Goal: Task Accomplishment & Management: Use online tool/utility

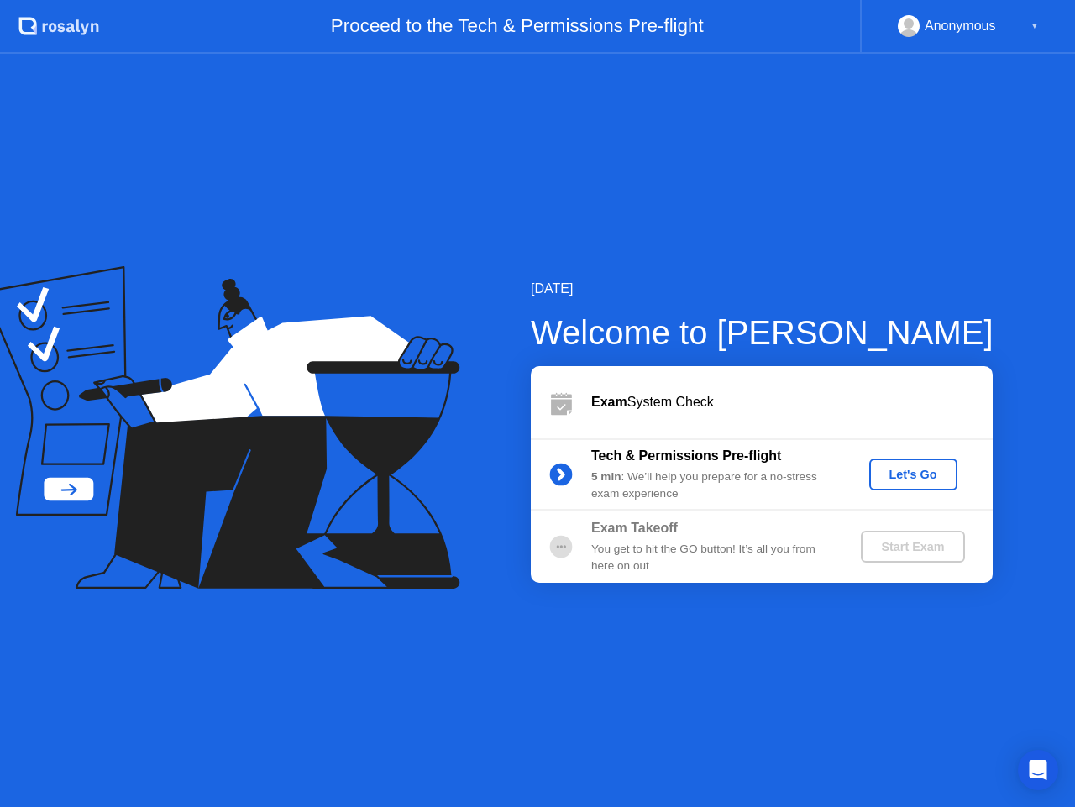
click at [910, 472] on div "Let's Go" at bounding box center [913, 474] width 75 height 13
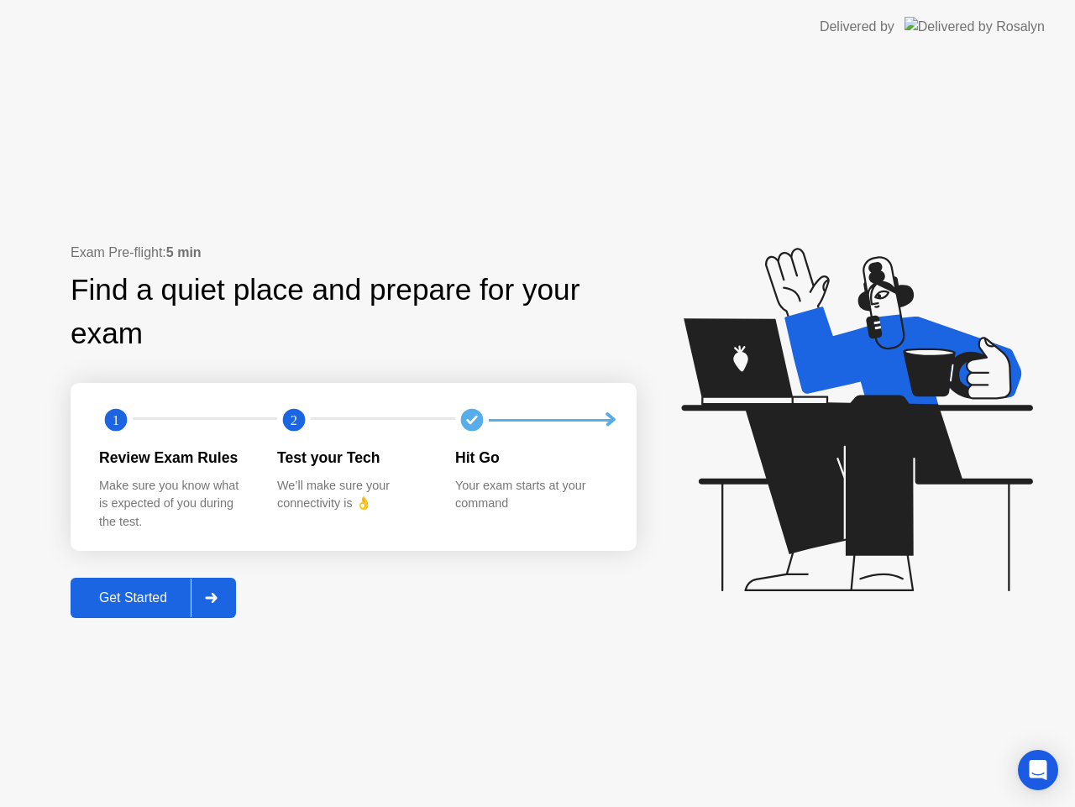
click at [149, 605] on div "Get Started" at bounding box center [133, 597] width 115 height 15
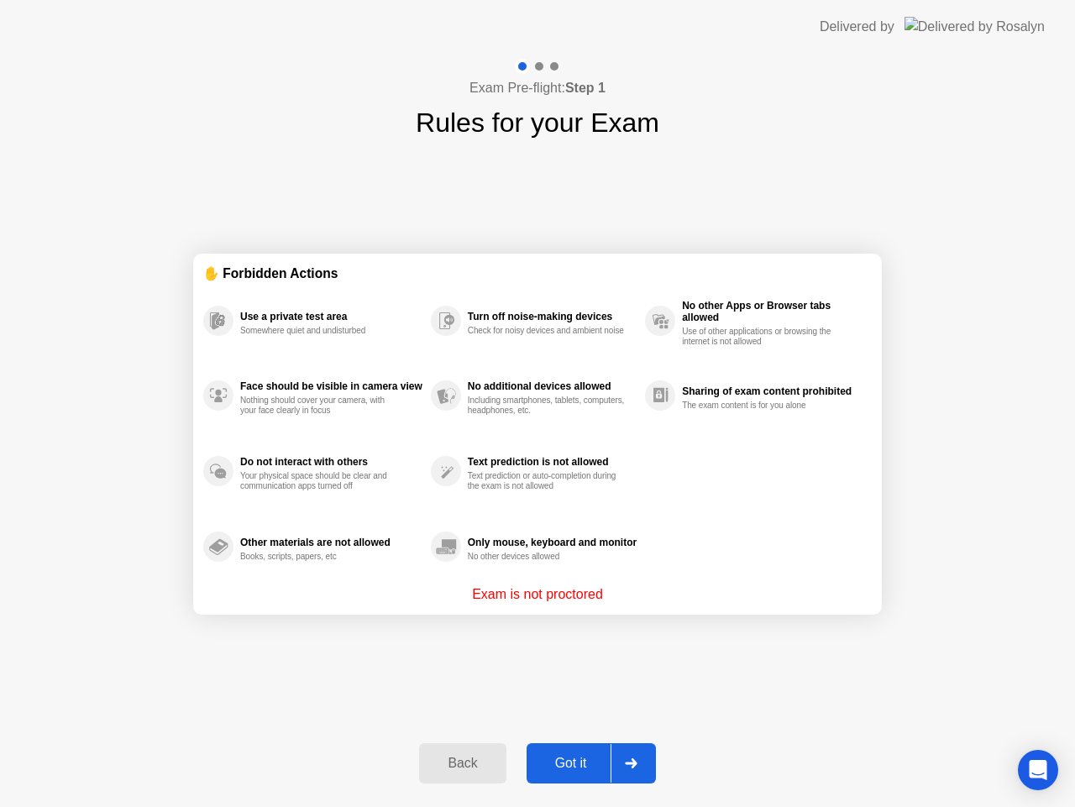
click at [571, 758] on div "Got it" at bounding box center [571, 763] width 79 height 15
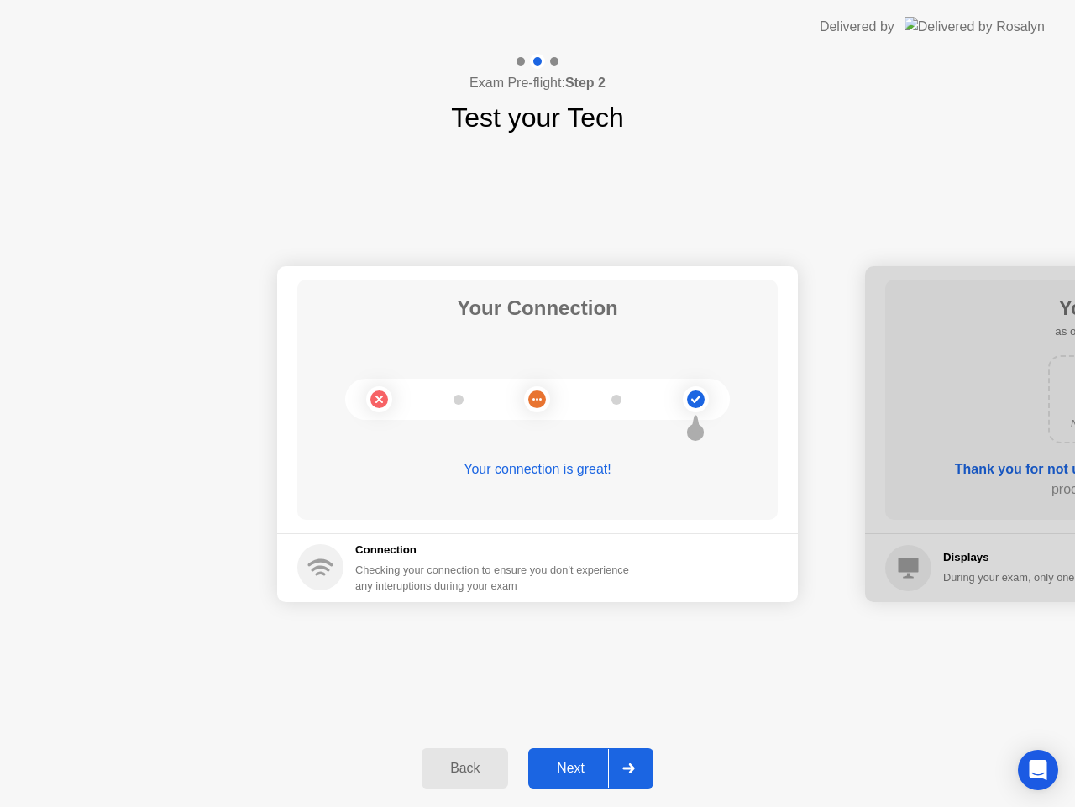
click at [571, 761] on div "Next" at bounding box center [570, 768] width 75 height 15
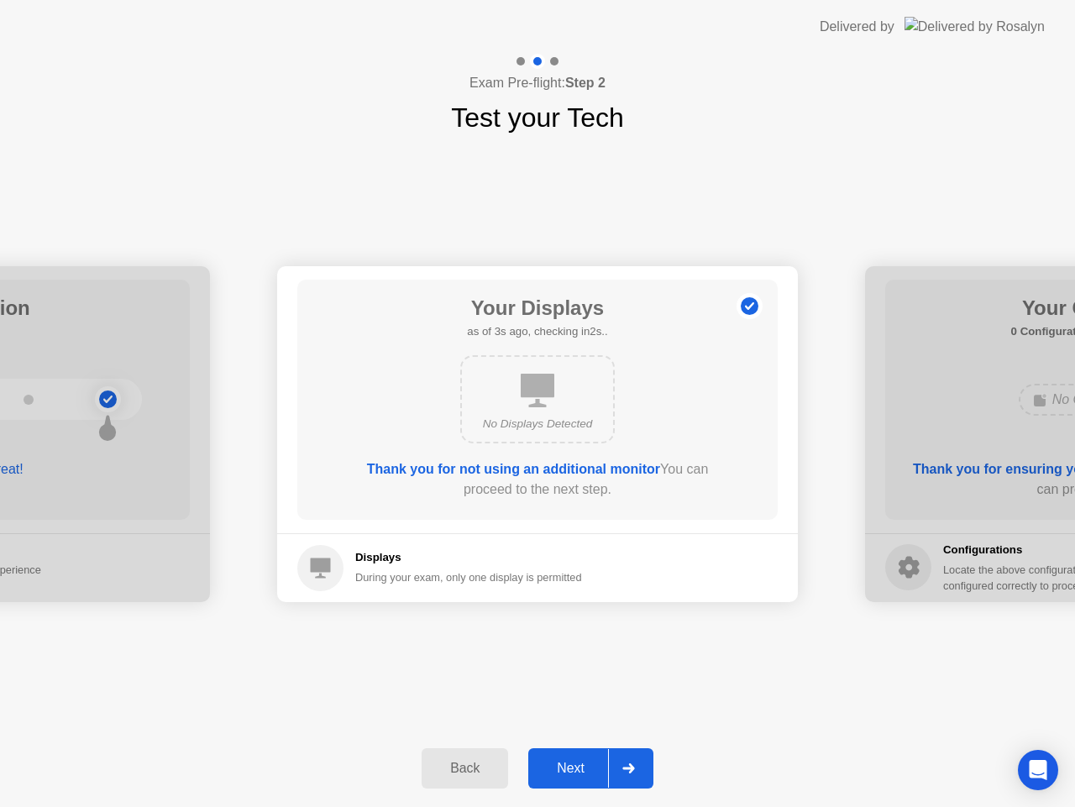
click at [571, 761] on div "Next" at bounding box center [570, 768] width 75 height 15
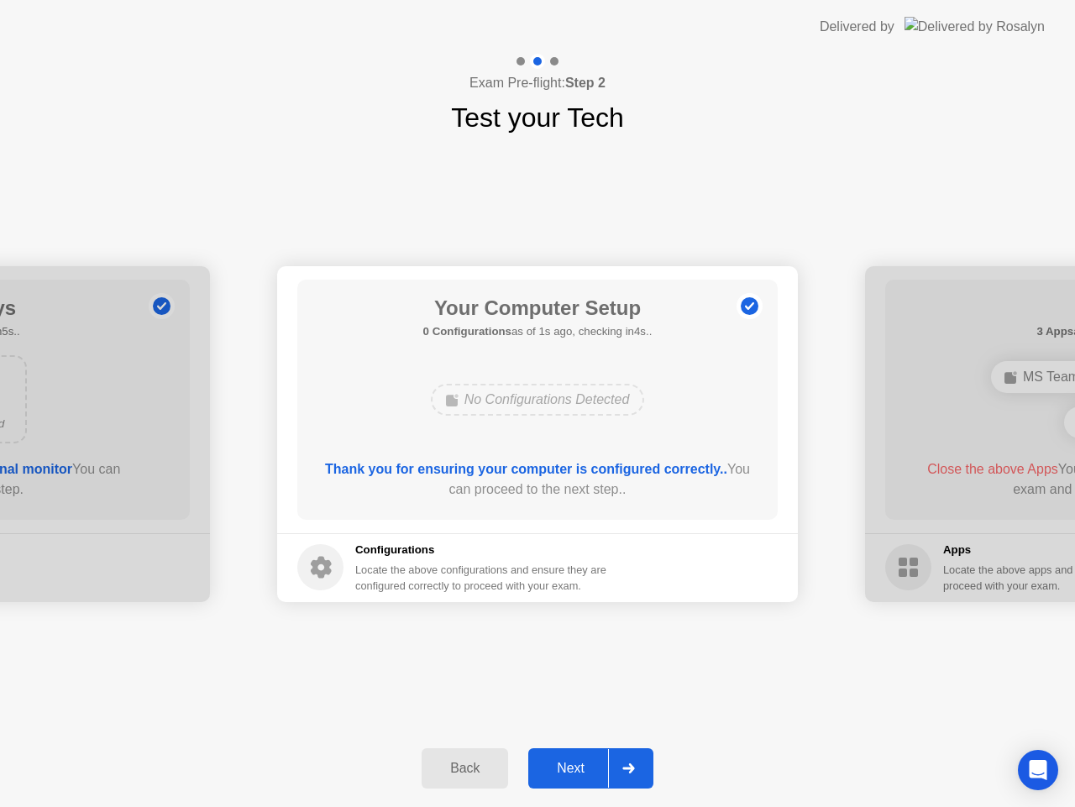
click at [571, 761] on div "Next" at bounding box center [570, 768] width 75 height 15
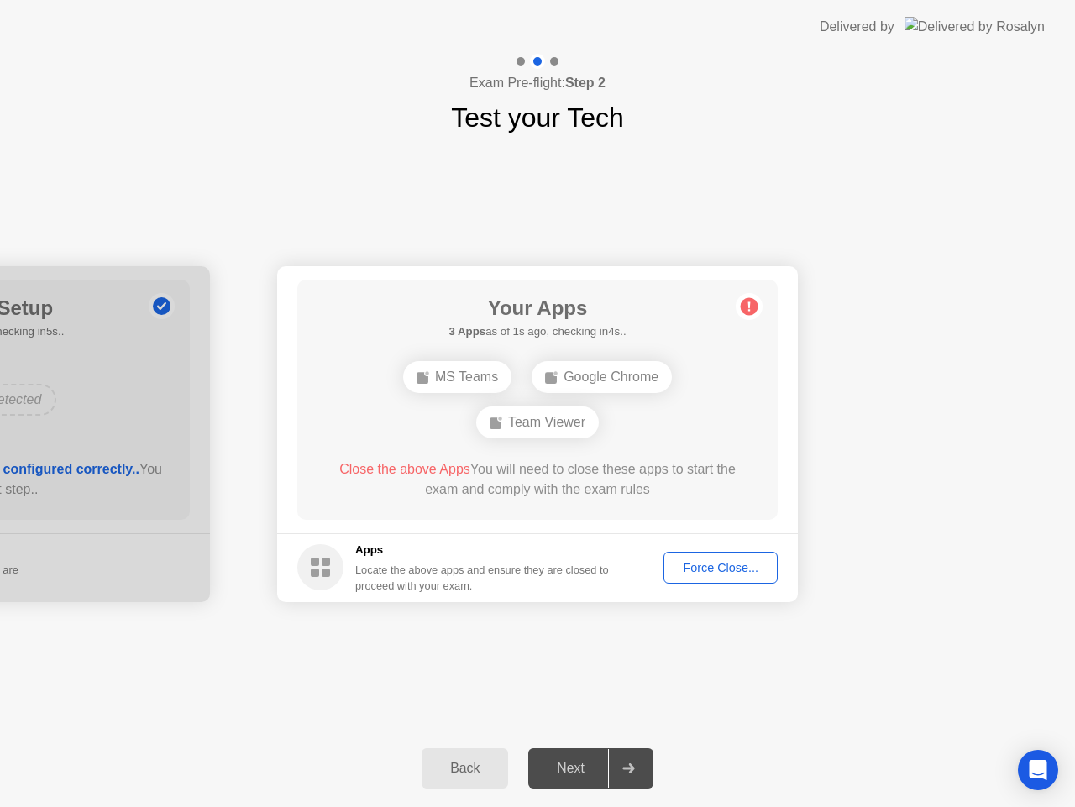
click at [489, 380] on div "MS Teams" at bounding box center [457, 377] width 108 height 32
click at [604, 384] on div "Google Chrome" at bounding box center [602, 377] width 140 height 32
drag, startPoint x: 552, startPoint y: 442, endPoint x: 736, endPoint y: 336, distance: 212.9
click at [569, 432] on div "MS Teams Google Chrome Team Viewer" at bounding box center [537, 399] width 385 height 91
